Goal: Information Seeking & Learning: Learn about a topic

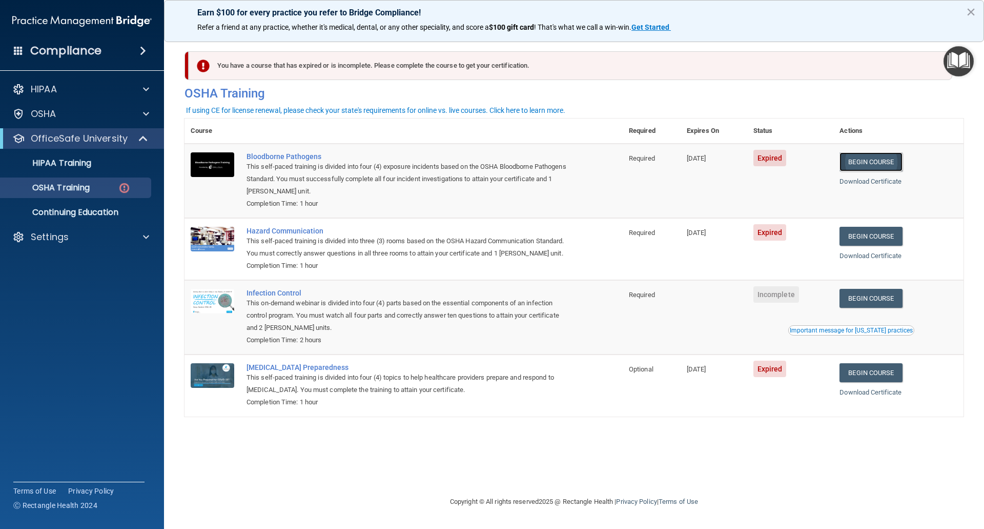
click at [880, 163] on link "Begin Course" at bounding box center [871, 161] width 63 height 19
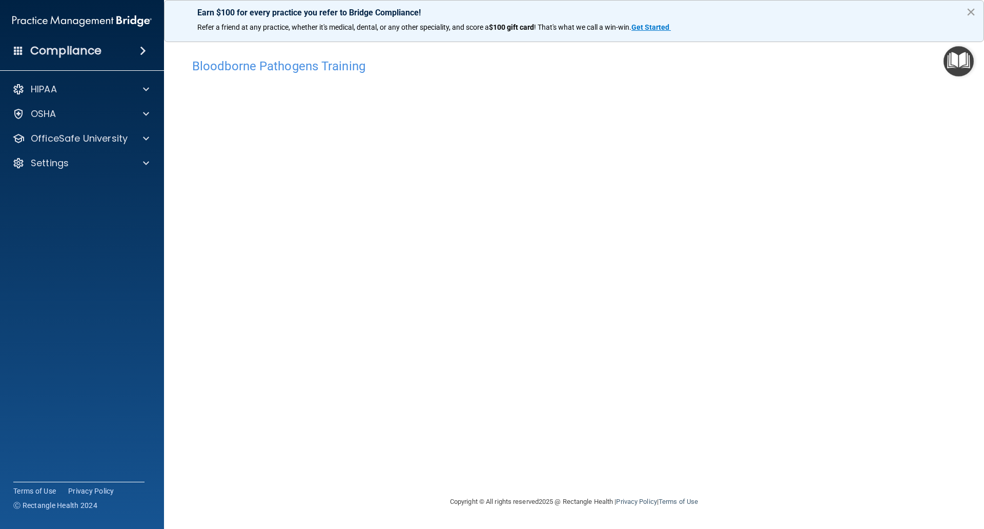
click at [972, 13] on button "×" at bounding box center [971, 12] width 10 height 16
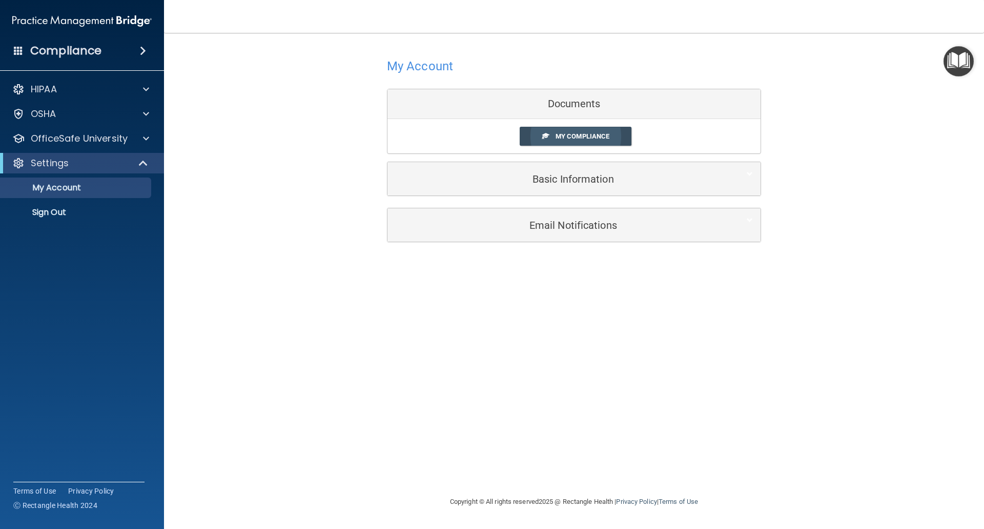
click at [573, 136] on span "My Compliance" at bounding box center [583, 136] width 54 height 8
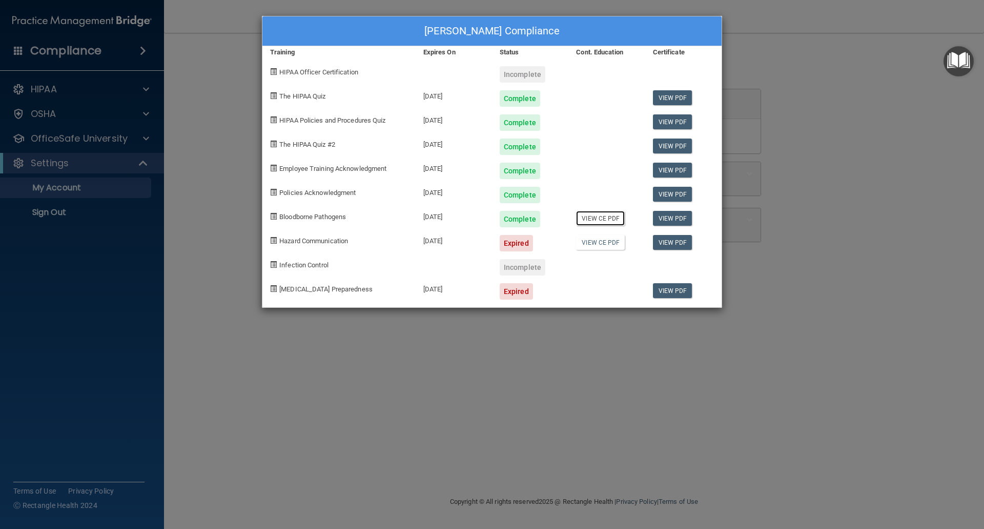
click at [601, 219] on link "View CE PDF" at bounding box center [600, 218] width 49 height 15
